Goal: Information Seeking & Learning: Find specific page/section

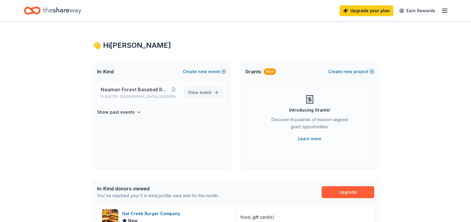
drag, startPoint x: 210, startPoint y: 93, endPoint x: 214, endPoint y: 97, distance: 4.9
click at [210, 93] on span "event" at bounding box center [206, 92] width 12 height 5
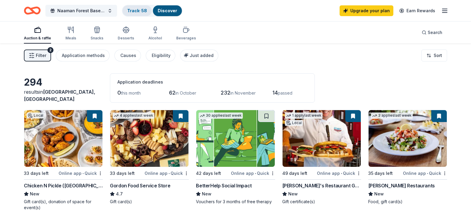
click at [137, 11] on link "Track · 58" at bounding box center [137, 10] width 20 height 5
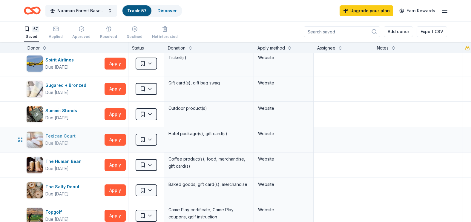
scroll to position [1193, 0]
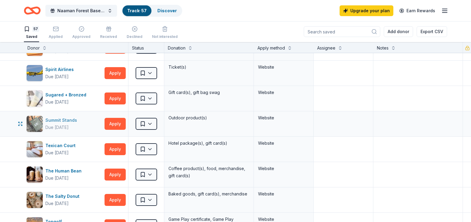
click at [71, 121] on div "Summit Stands" at bounding box center [62, 120] width 34 height 7
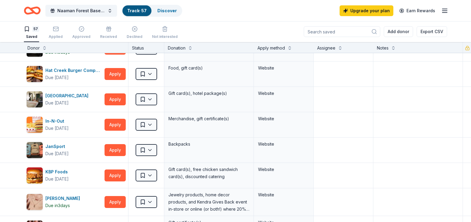
scroll to position [596, 0]
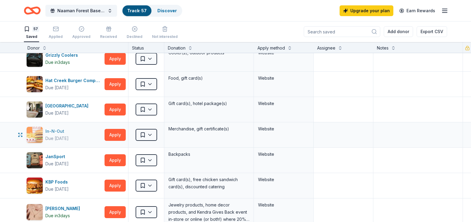
click at [62, 130] on div "In-N-Out" at bounding box center [56, 131] width 23 height 7
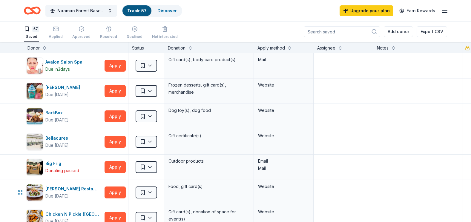
scroll to position [0, 0]
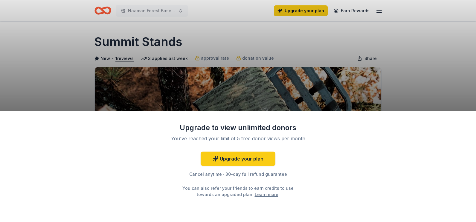
click at [299, 95] on div "Upgrade to view unlimited donors You've reached your limit of 5 free donor view…" at bounding box center [238, 111] width 476 height 222
